Goal: Transaction & Acquisition: Subscribe to service/newsletter

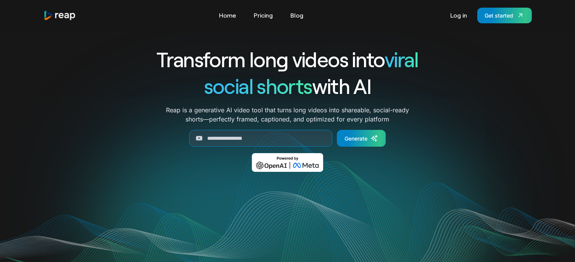
click at [481, 66] on div "Transform long videos into viral social shorts with AI Reap is a generative AI …" at bounding box center [288, 114] width 489 height 137
click at [457, 18] on link "Log in" at bounding box center [459, 15] width 24 height 12
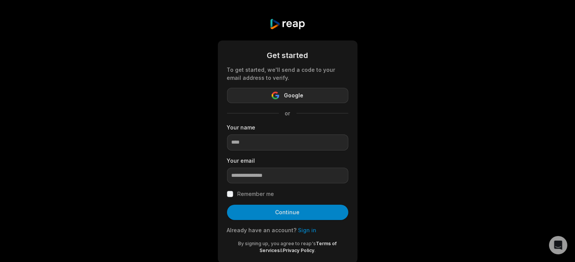
click at [283, 97] on button "Google" at bounding box center [287, 95] width 121 height 15
